Goal: Check status: Check status

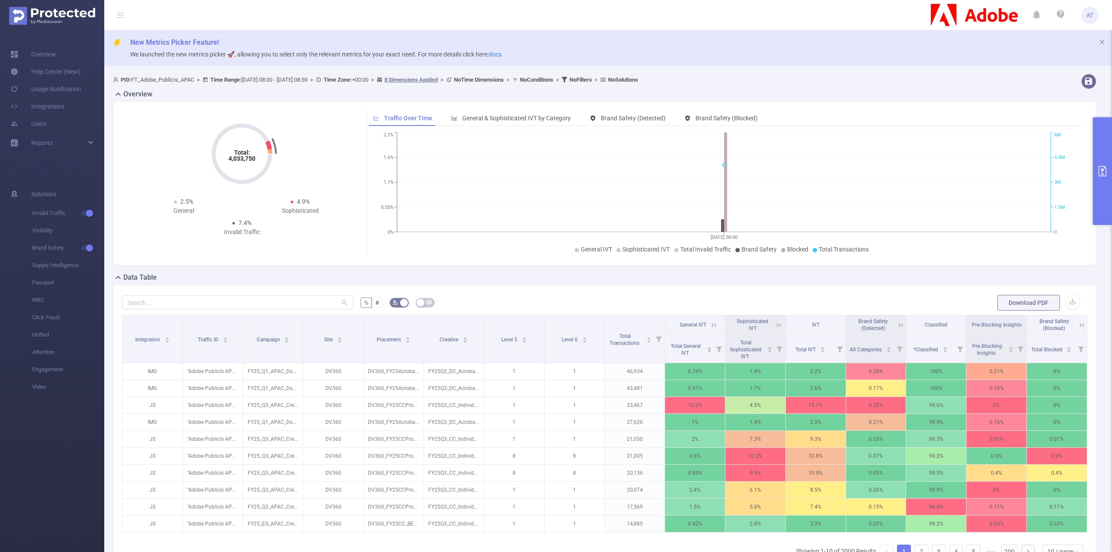
click at [1098, 178] on button "primary" at bounding box center [1102, 171] width 19 height 108
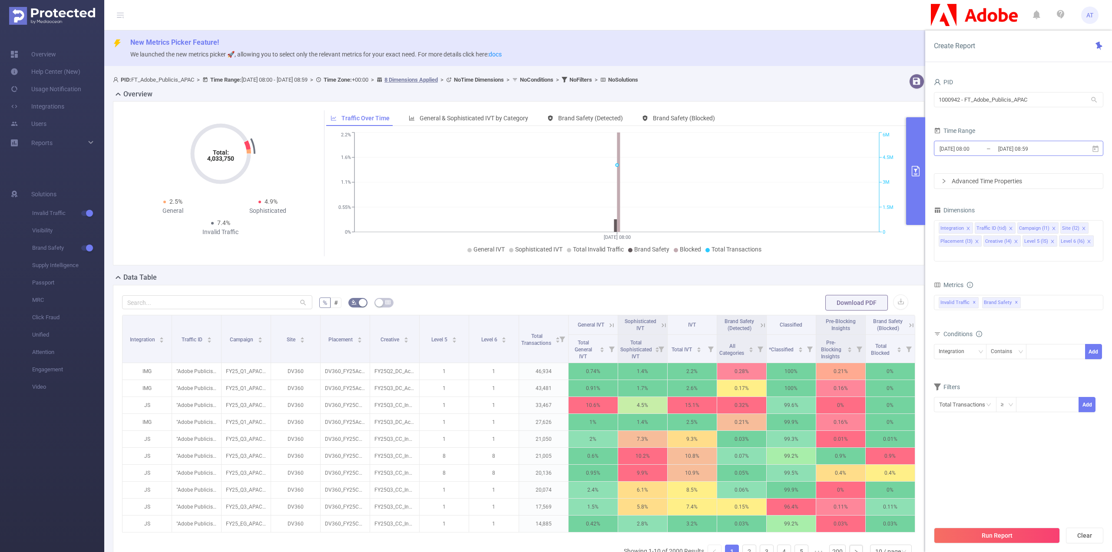
click at [1011, 149] on input "[DATE] 08:59" at bounding box center [1032, 149] width 70 height 12
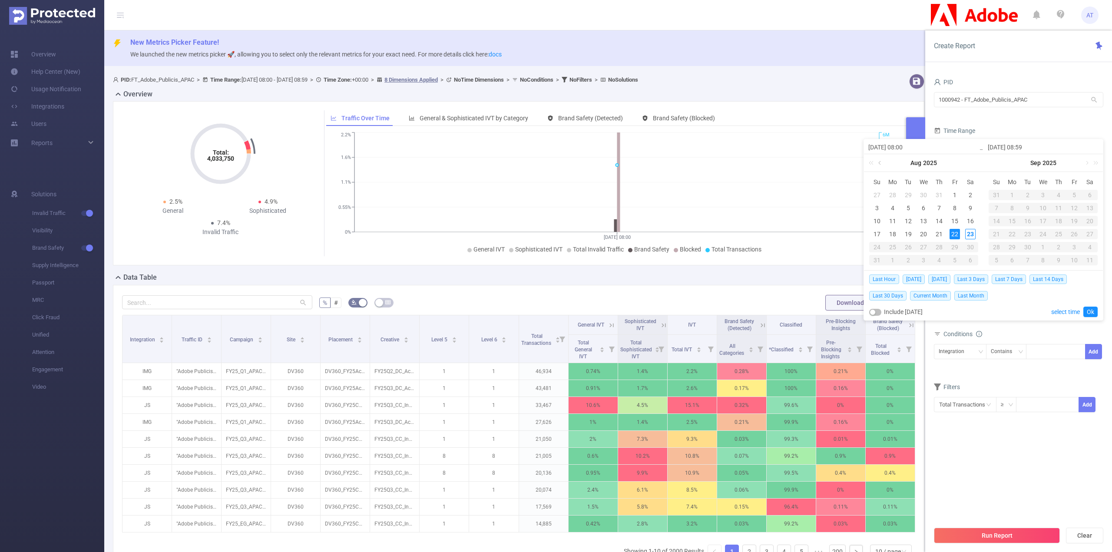
click at [878, 160] on link at bounding box center [880, 162] width 8 height 17
click at [883, 162] on link at bounding box center [880, 162] width 8 height 17
click at [970, 165] on link at bounding box center [974, 162] width 11 height 17
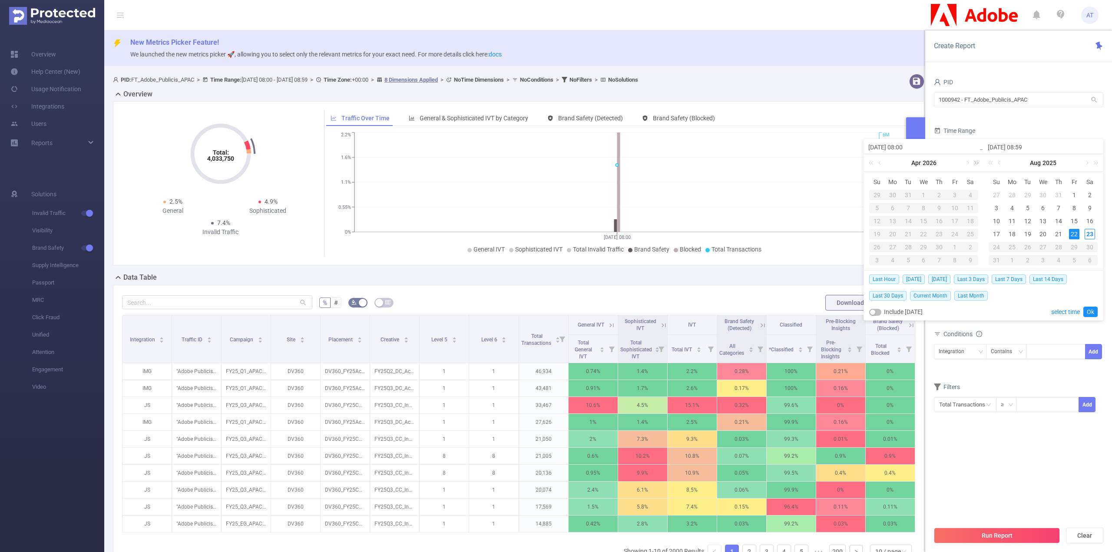
click at [970, 165] on link at bounding box center [974, 162] width 11 height 17
click at [882, 163] on link at bounding box center [880, 162] width 8 height 17
click at [872, 163] on link at bounding box center [872, 162] width 11 height 17
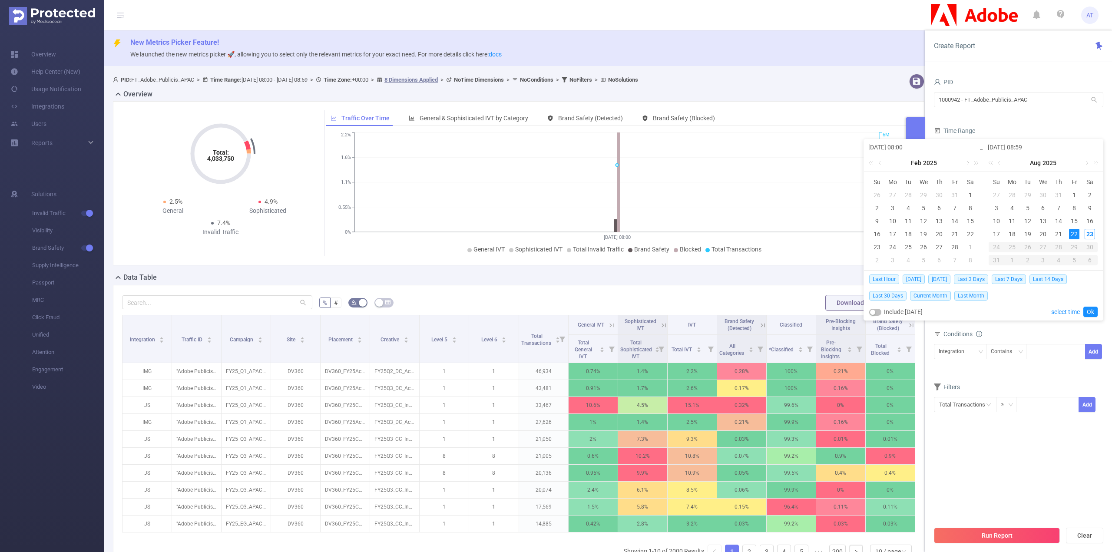
click at [967, 162] on link at bounding box center [967, 162] width 8 height 17
click at [968, 163] on link at bounding box center [967, 162] width 8 height 17
click at [877, 160] on link at bounding box center [880, 162] width 8 height 17
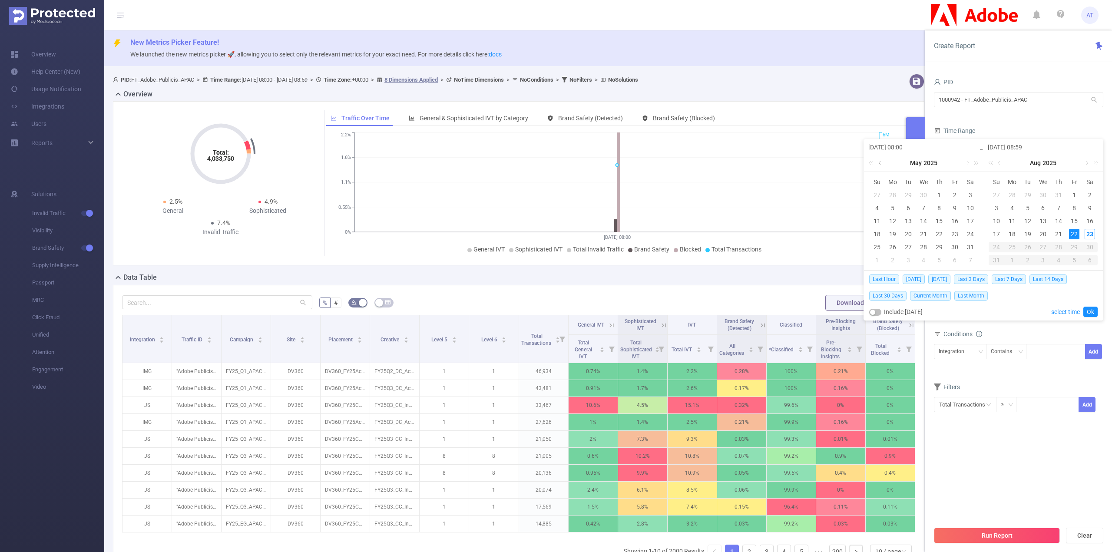
click at [877, 160] on link at bounding box center [880, 162] width 8 height 17
click at [965, 165] on link at bounding box center [967, 162] width 8 height 17
click at [1088, 161] on link at bounding box center [1086, 162] width 8 height 17
click at [997, 162] on link at bounding box center [1000, 162] width 8 height 17
click at [1000, 162] on link at bounding box center [1000, 162] width 8 height 17
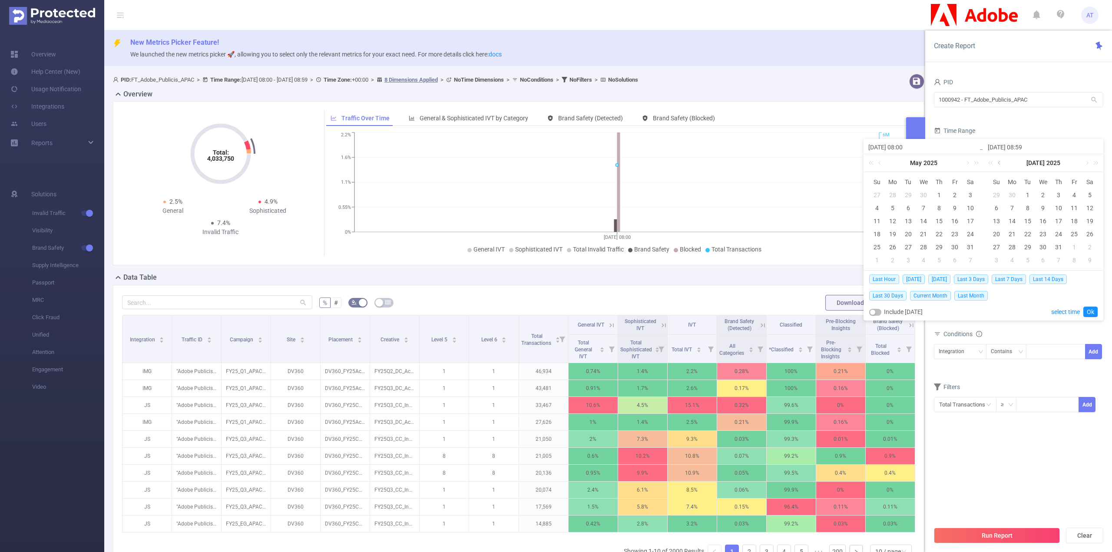
click at [997, 165] on link at bounding box center [1000, 162] width 8 height 17
click at [880, 163] on link at bounding box center [880, 162] width 8 height 17
click at [1001, 164] on link at bounding box center [1000, 162] width 8 height 17
click at [1087, 161] on link at bounding box center [1086, 162] width 8 height 17
click at [966, 162] on link at bounding box center [967, 162] width 8 height 17
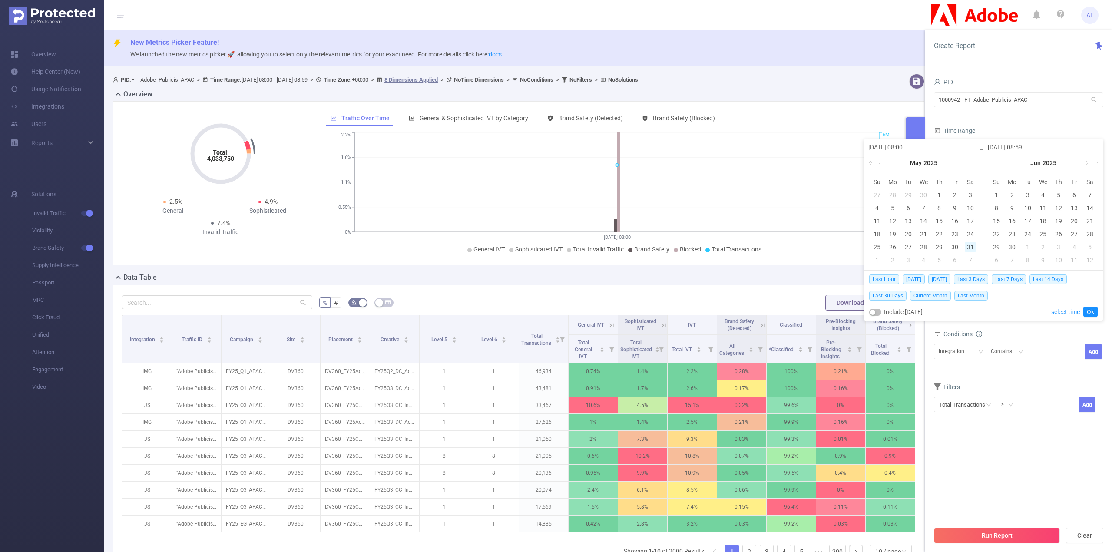
click at [968, 244] on div "31" at bounding box center [970, 247] width 10 height 10
click at [1086, 160] on link at bounding box center [1086, 162] width 8 height 17
click at [1070, 231] on div "22" at bounding box center [1074, 234] width 10 height 10
type input "[DATE] 08:00"
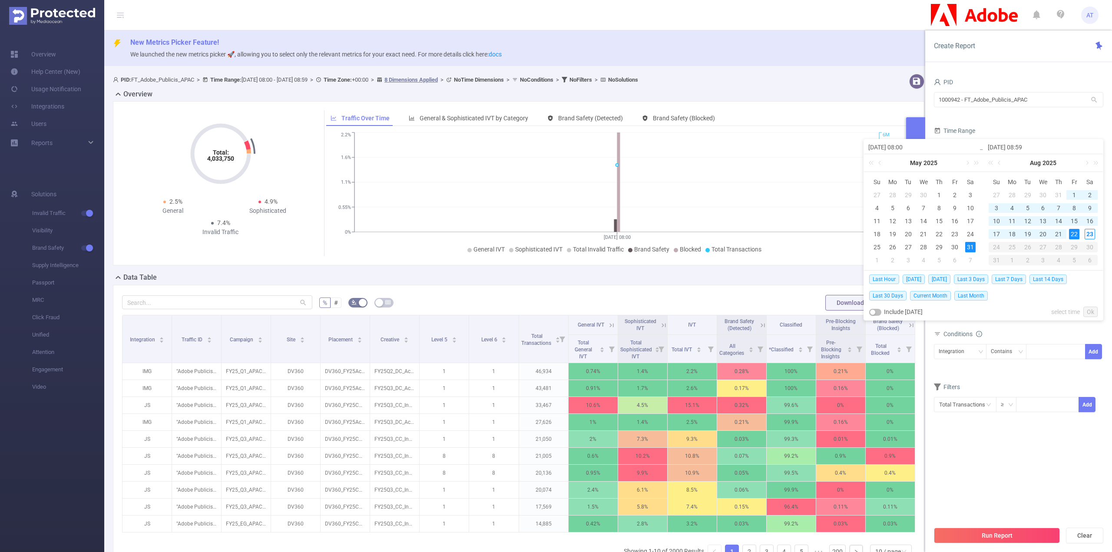
type input "[DATE] 08:00"
click at [1093, 309] on link "Ok" at bounding box center [1090, 312] width 14 height 10
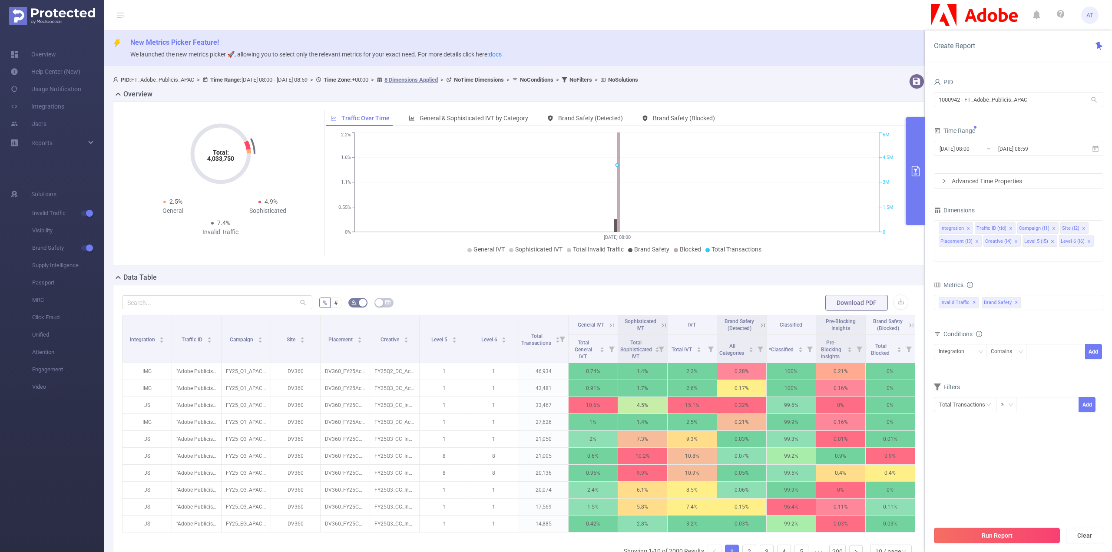
click at [978, 531] on button "Run Report" at bounding box center [997, 536] width 126 height 16
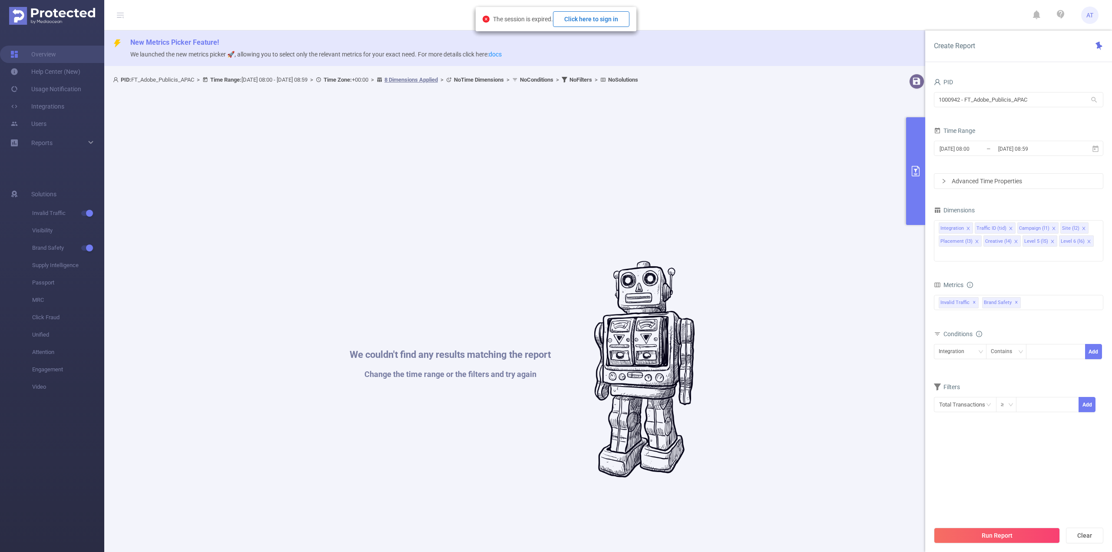
click at [598, 18] on button "Click here to sign in" at bounding box center [591, 19] width 76 height 16
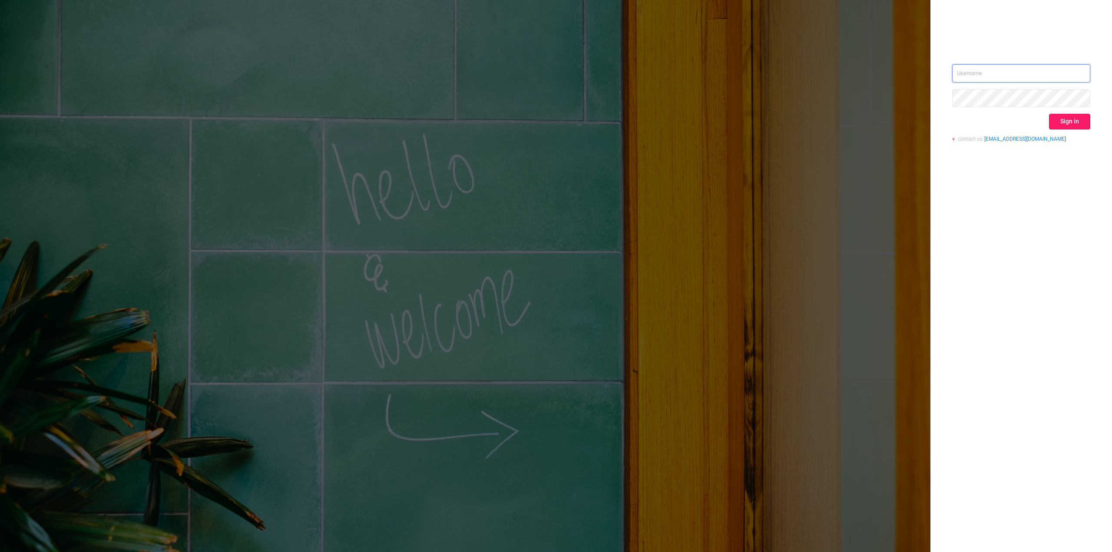
type input "alvin.tsang@publicismedia.com"
click at [1062, 125] on button "Sign in" at bounding box center [1069, 122] width 41 height 16
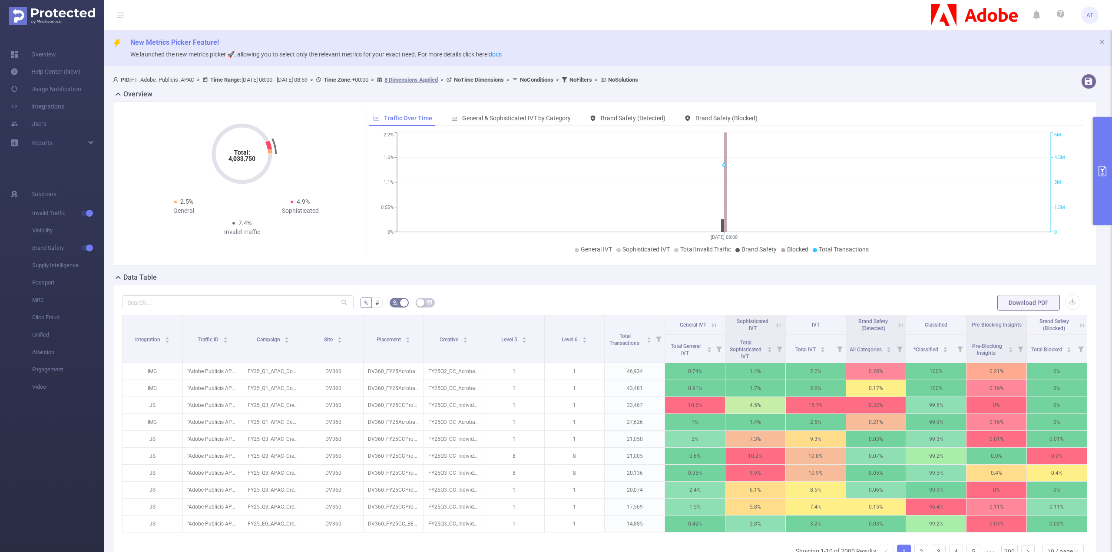
click at [1100, 134] on button "primary" at bounding box center [1102, 171] width 19 height 108
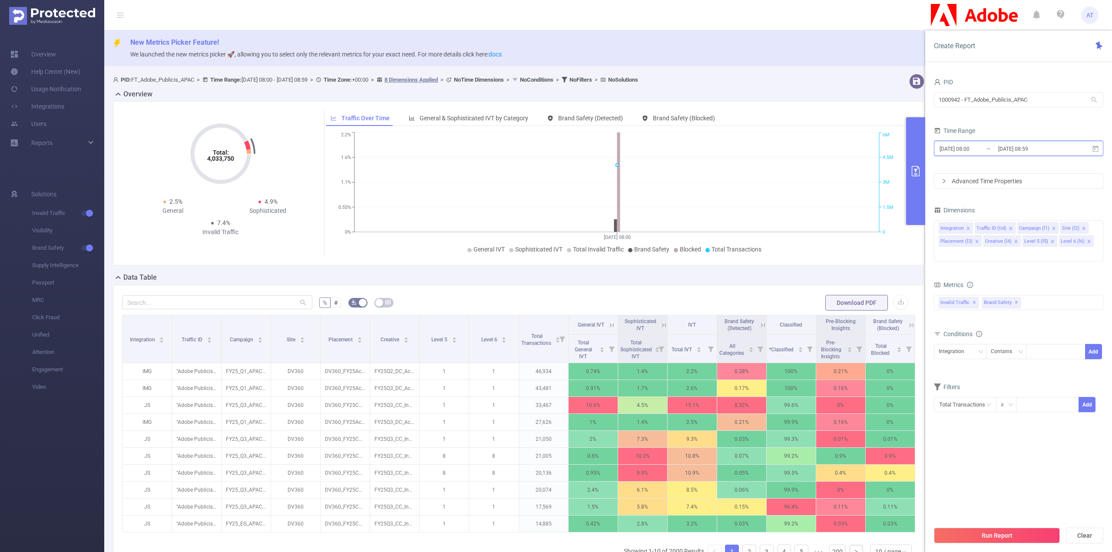
click at [1096, 149] on icon at bounding box center [1095, 149] width 8 height 8
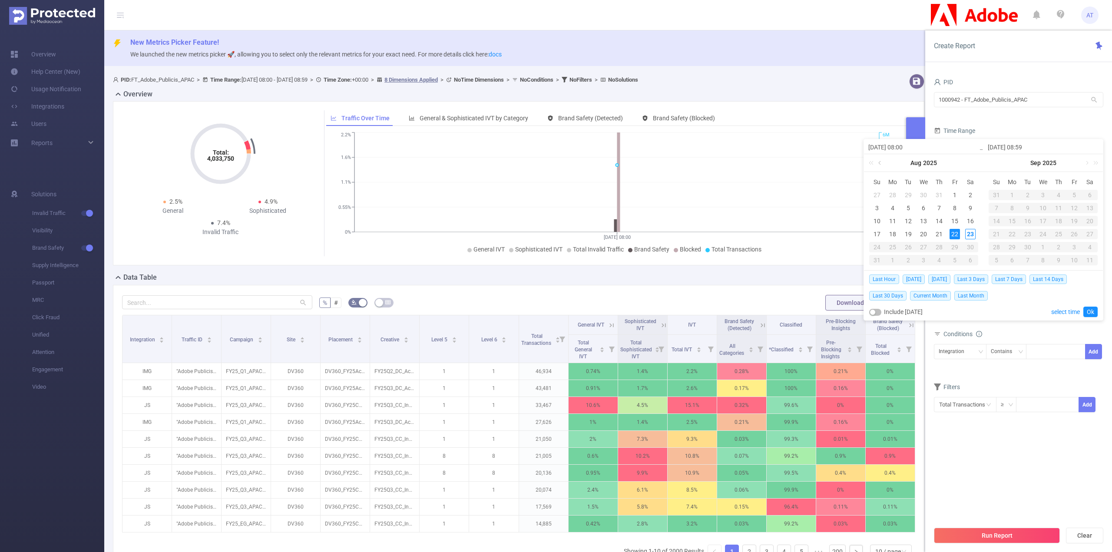
click at [883, 163] on link at bounding box center [880, 162] width 8 height 17
click at [882, 162] on link at bounding box center [880, 162] width 8 height 17
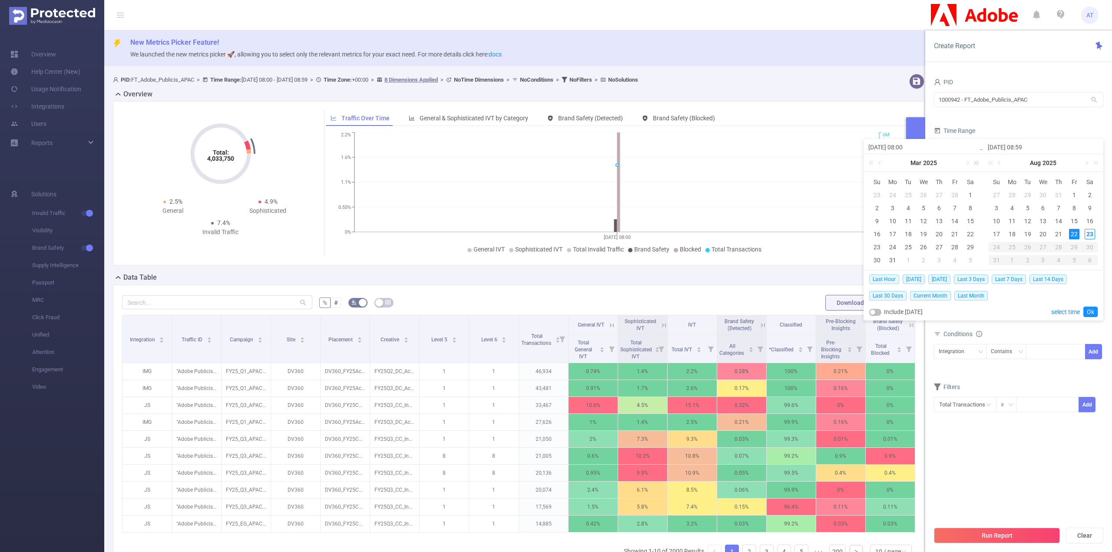
click at [969, 162] on link at bounding box center [974, 162] width 11 height 17
click at [882, 160] on link at bounding box center [880, 162] width 8 height 17
click at [866, 160] on div "Feb 2026" at bounding box center [923, 162] width 119 height 17
click at [872, 162] on link at bounding box center [872, 162] width 11 height 17
click at [966, 162] on link at bounding box center [967, 162] width 8 height 17
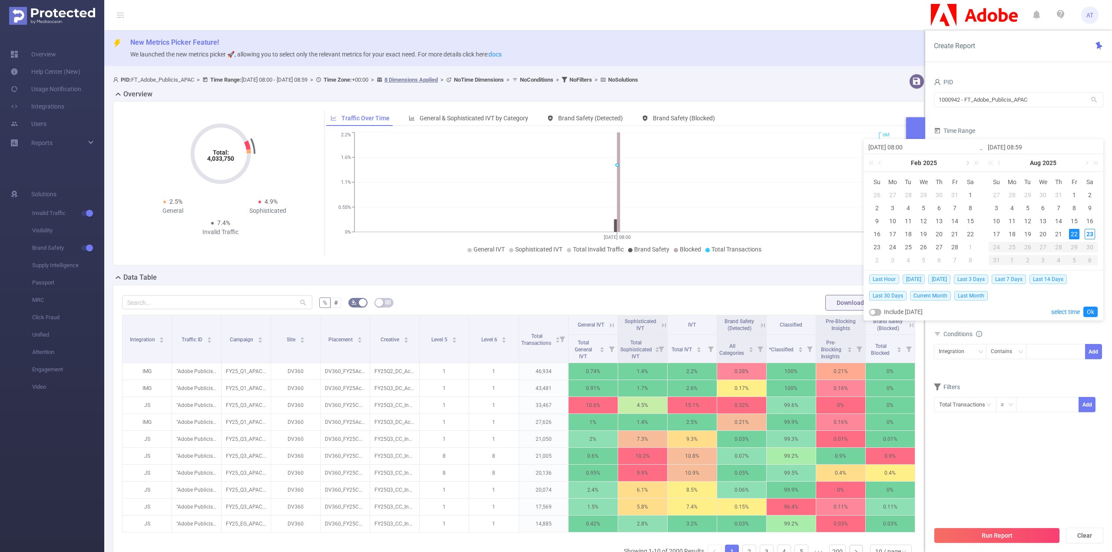
click at [966, 162] on link at bounding box center [967, 162] width 8 height 17
click at [969, 248] on div "31" at bounding box center [970, 247] width 10 height 10
click at [1089, 236] on div "23" at bounding box center [1089, 234] width 10 height 10
type input "[DATE] 08:00"
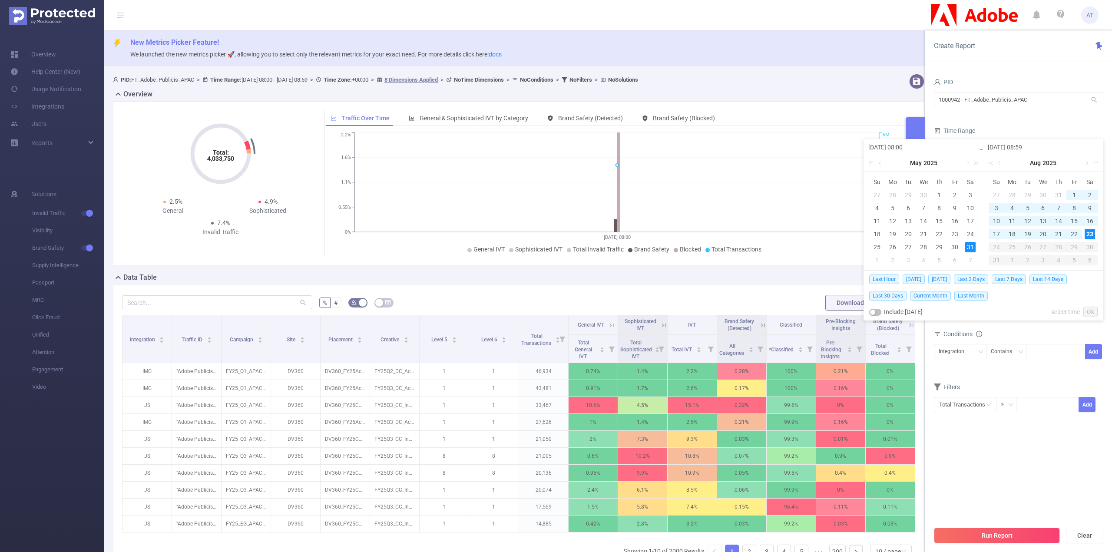
type input "2025-08-23 08:59"
type input "[DATE] 08:00"
type input "2025-08-23 08:59"
click at [1087, 313] on link "Ok" at bounding box center [1090, 312] width 14 height 10
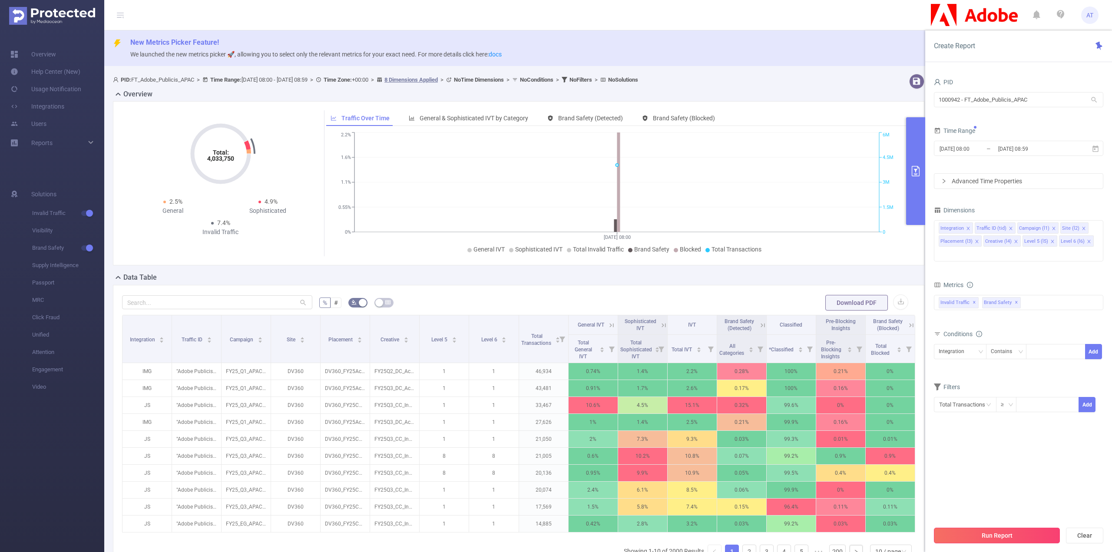
click at [1027, 536] on button "Run Report" at bounding box center [997, 536] width 126 height 16
